Goal: Task Accomplishment & Management: Manage account settings

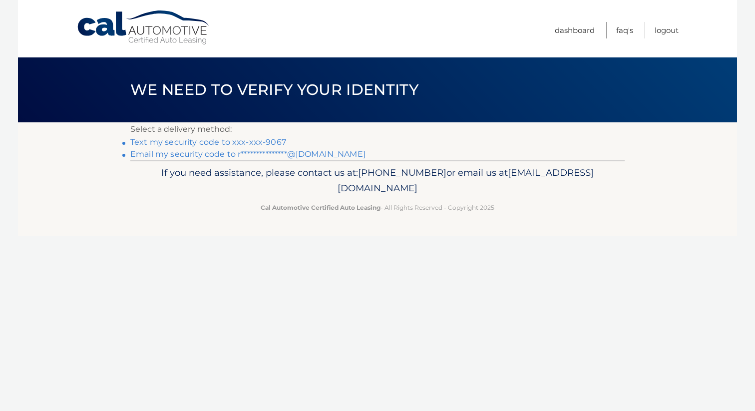
click at [278, 145] on link "Text my security code to xxx-xxx-9067" at bounding box center [208, 141] width 156 height 9
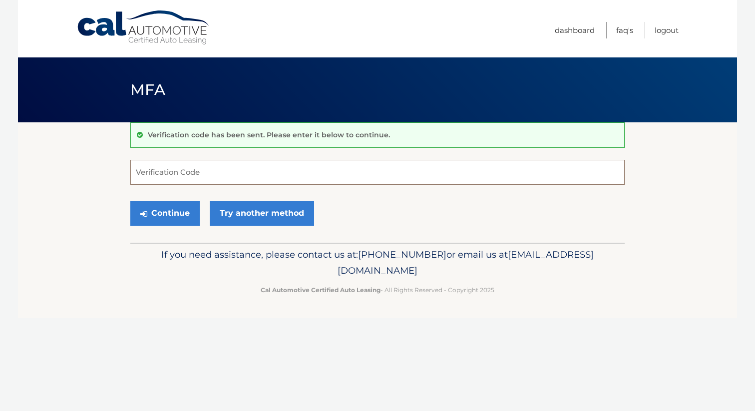
click at [273, 172] on input "Verification Code" at bounding box center [377, 172] width 494 height 25
type input "750202"
click at [182, 214] on button "Continue" at bounding box center [164, 213] width 69 height 25
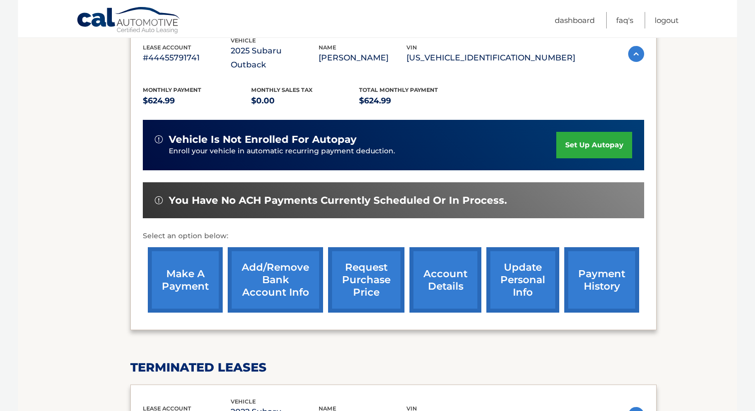
scroll to position [182, 0]
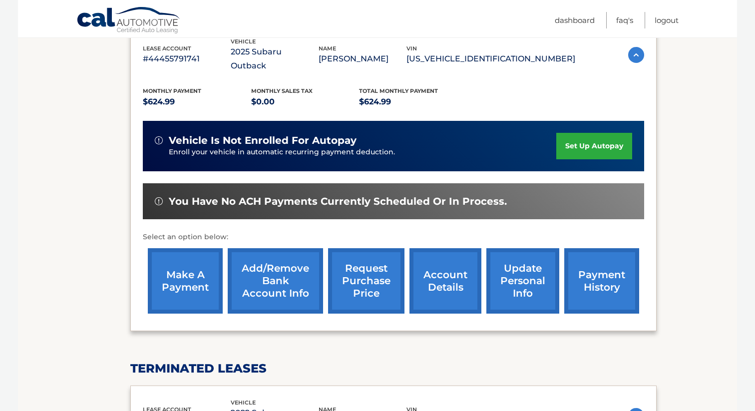
click at [188, 264] on link "make a payment" at bounding box center [185, 280] width 75 height 65
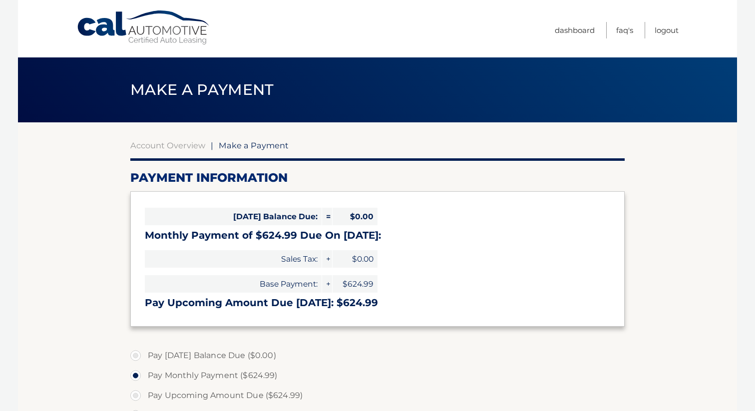
select select "YjhjMTIzNTEtZDM3YS00YzU2LTk3ZDAtZDA4NDNmZTY5ZWQ0"
click at [672, 30] on link "Logout" at bounding box center [666, 30] width 24 height 16
